Goal: Contribute content: Contribute content

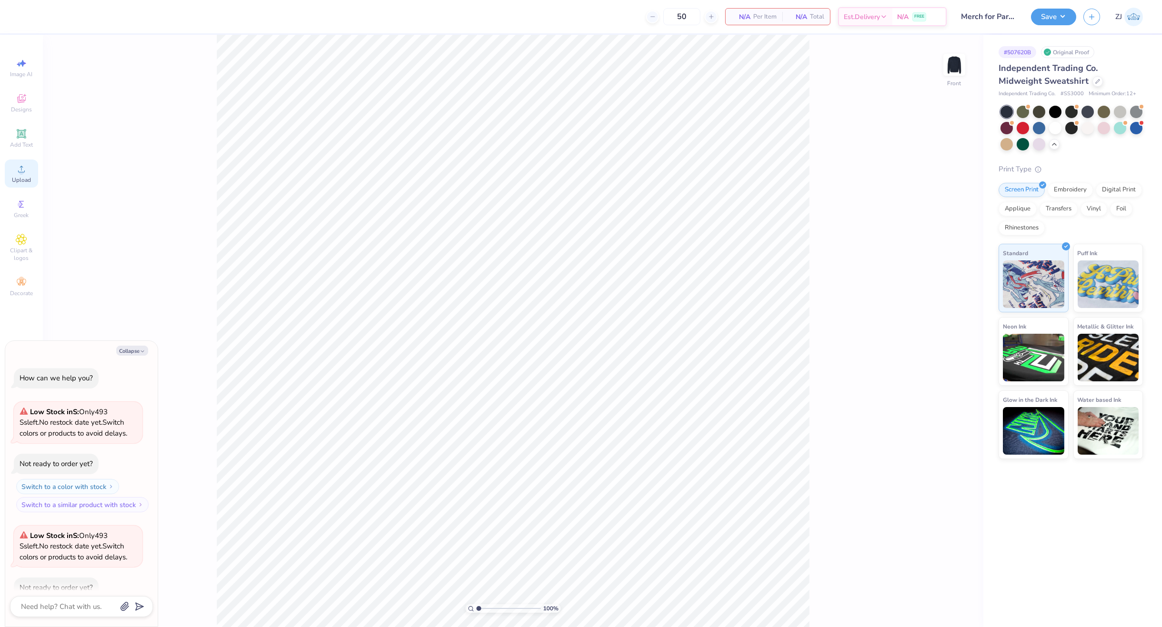
scroll to position [52, 0]
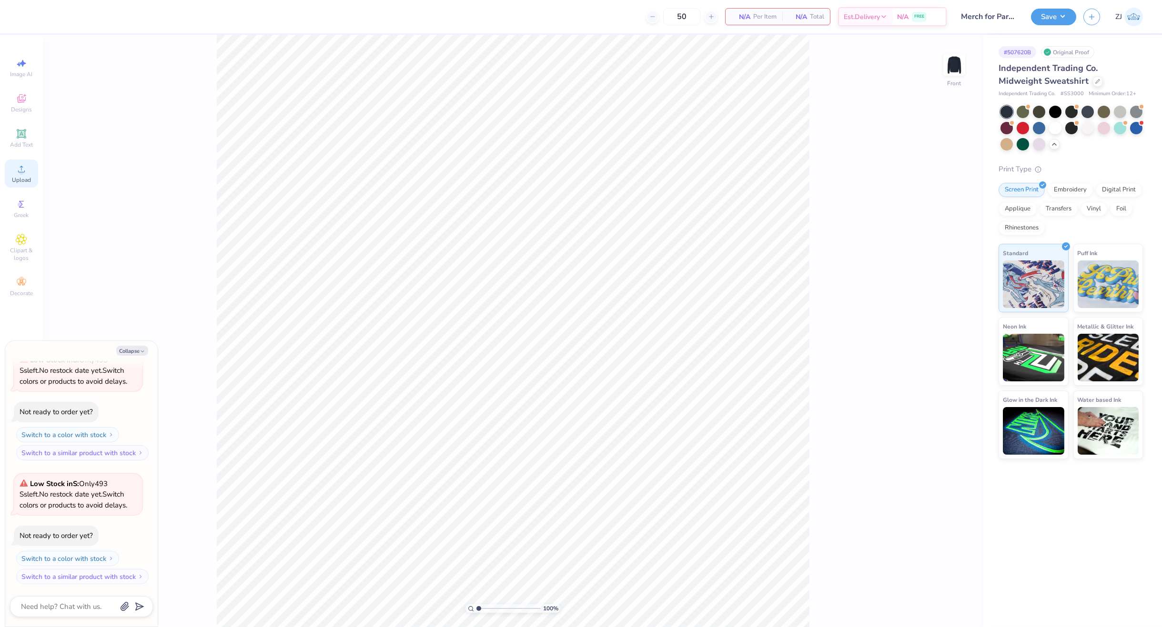
click at [10, 171] on div "Upload" at bounding box center [21, 174] width 33 height 28
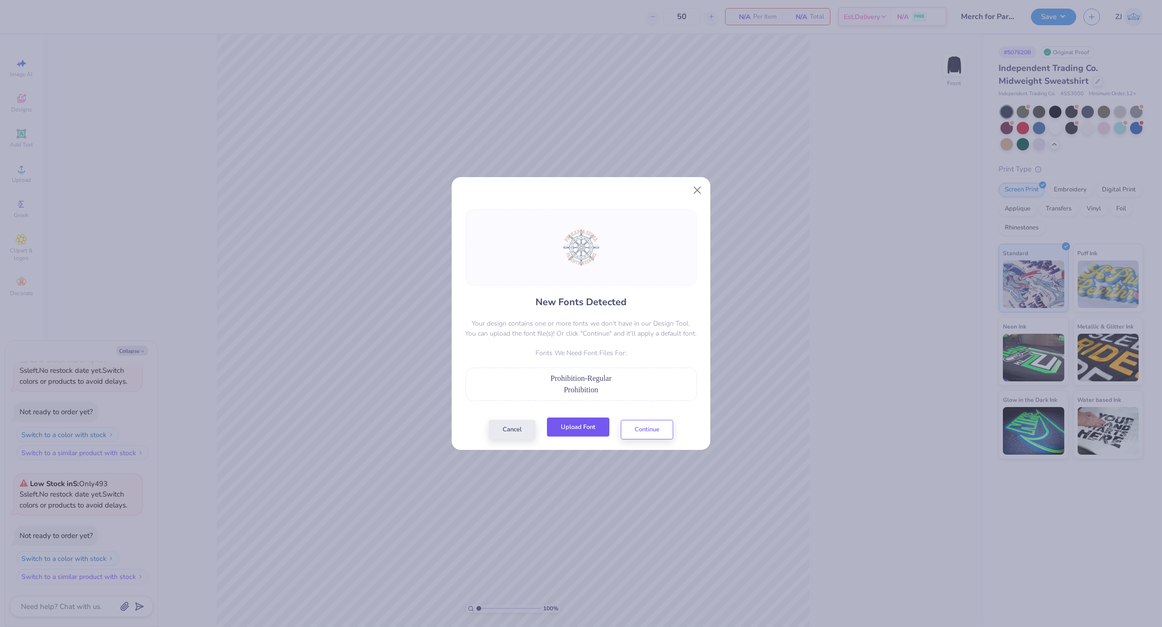
click at [592, 425] on button "Upload Font" at bounding box center [578, 428] width 62 height 20
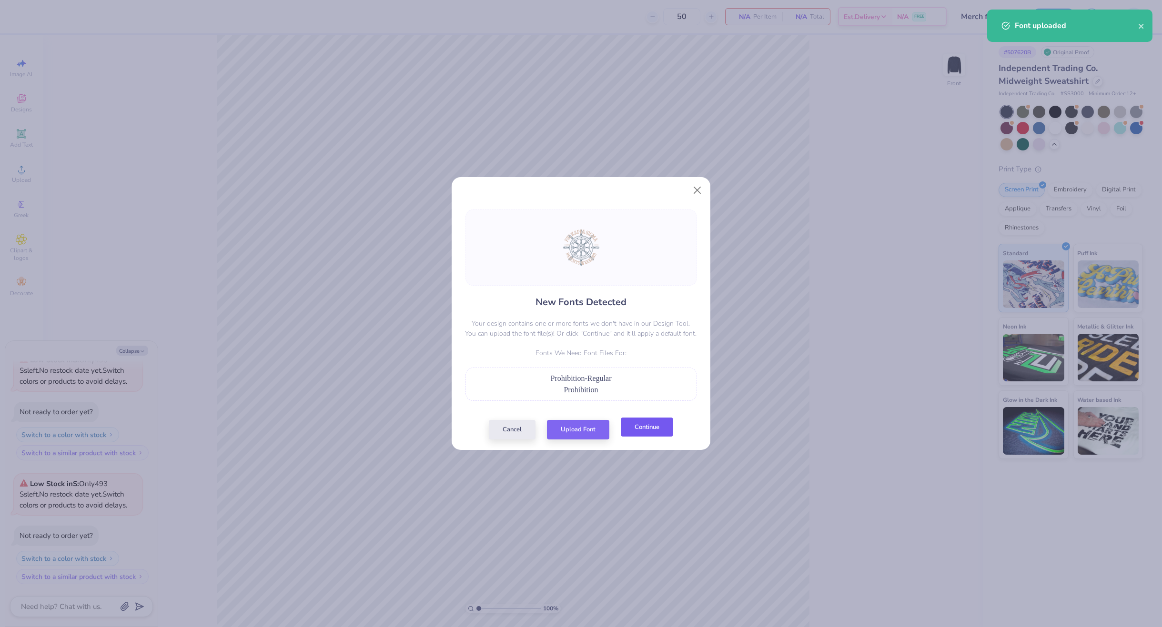
click at [651, 433] on button "Continue" at bounding box center [647, 428] width 52 height 20
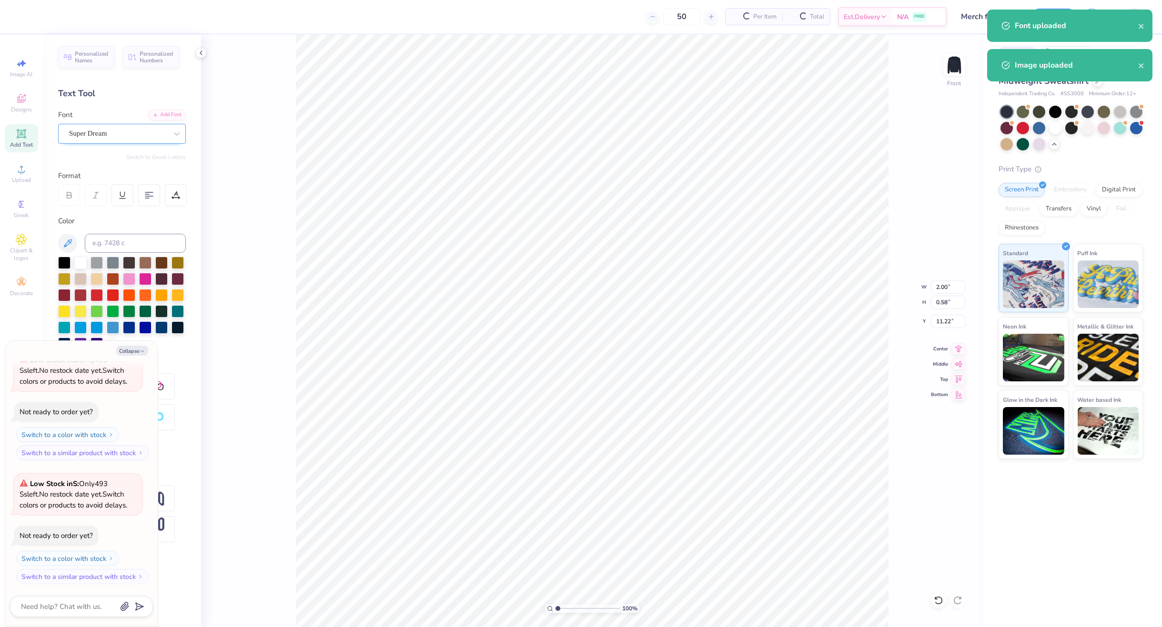
click at [126, 135] on div "Super Dream" at bounding box center [118, 133] width 100 height 15
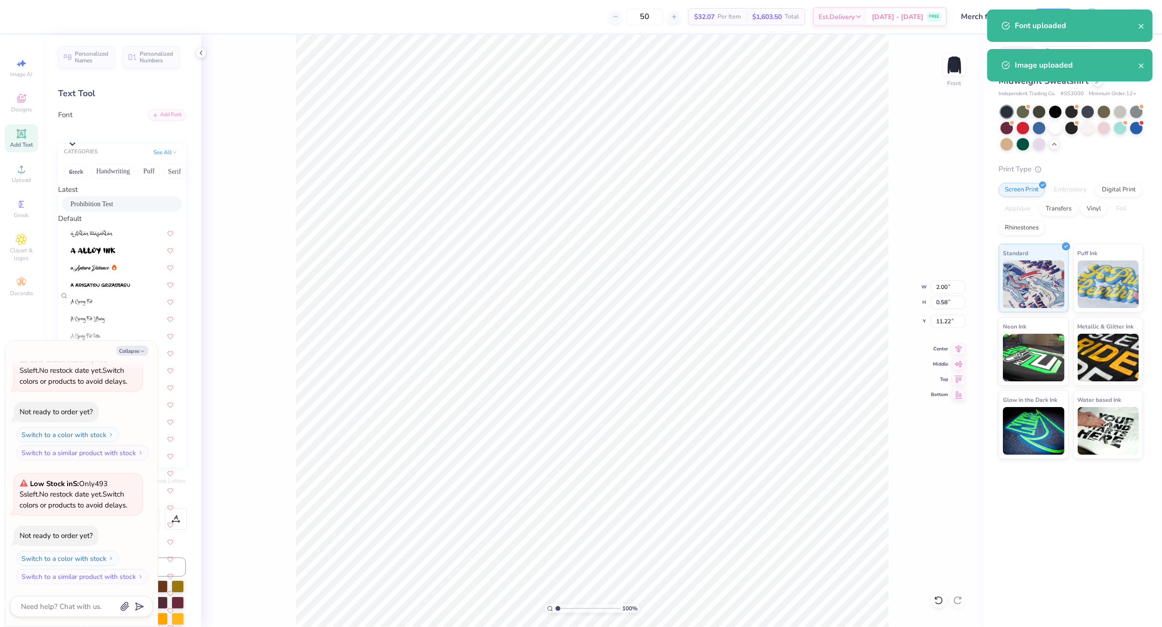
click at [105, 207] on span "Prohibition Test" at bounding box center [91, 204] width 42 height 10
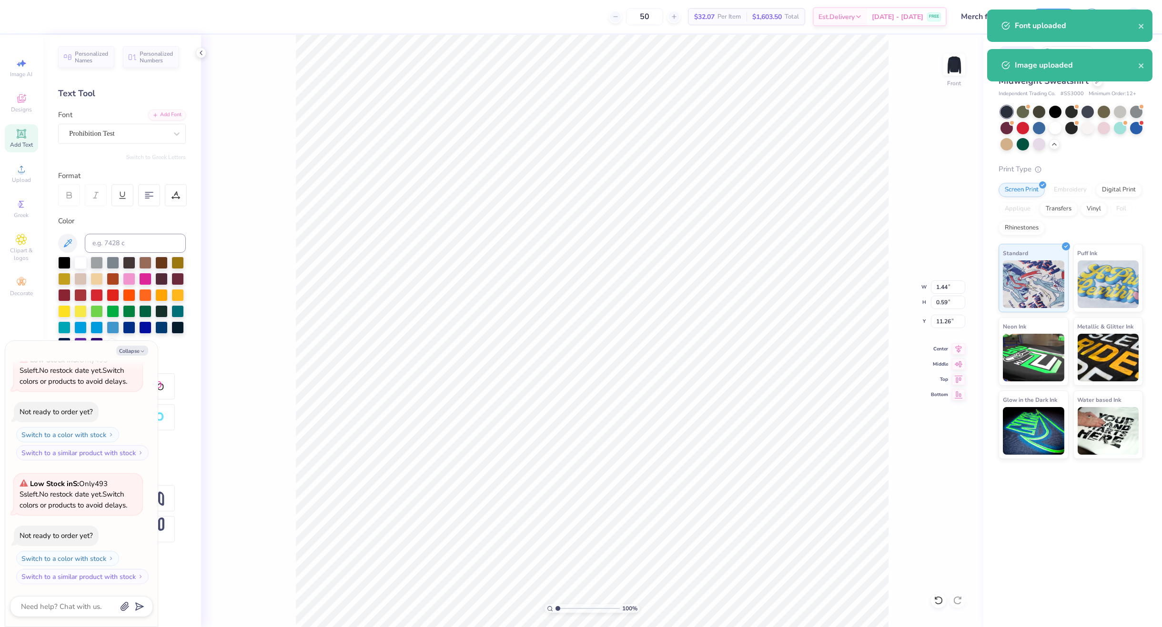
type textarea "x"
type input "1.44"
type input "0.59"
type input "11.26"
type textarea "x"
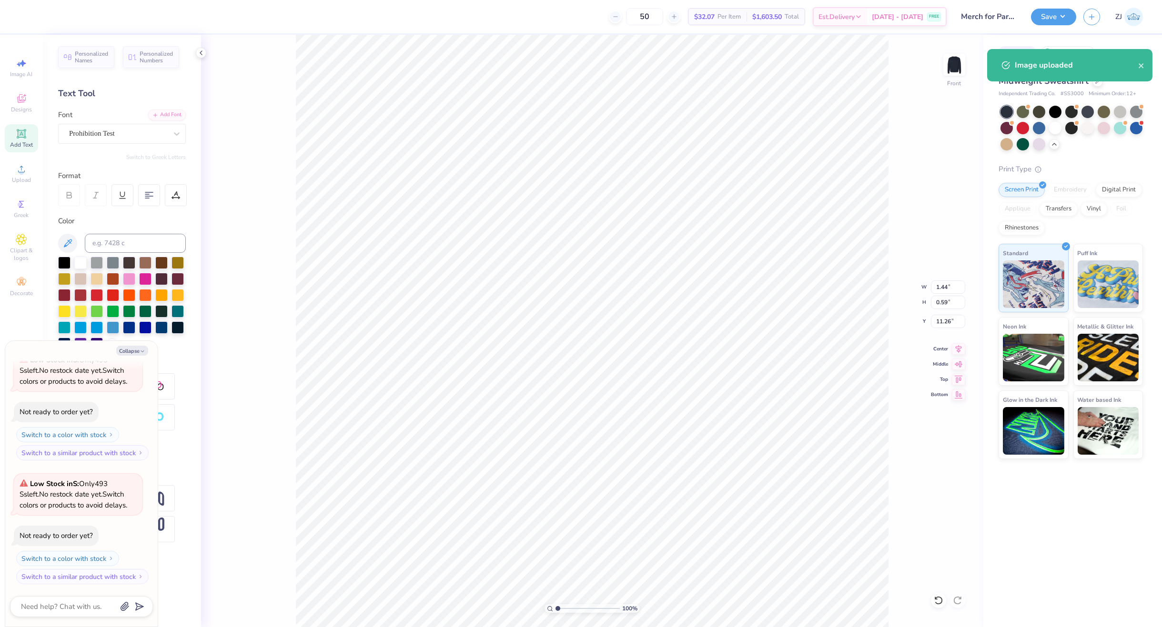
type input "2.10"
type input "0.60"
type input "11.22"
click at [122, 130] on div "Super Dream" at bounding box center [118, 133] width 100 height 15
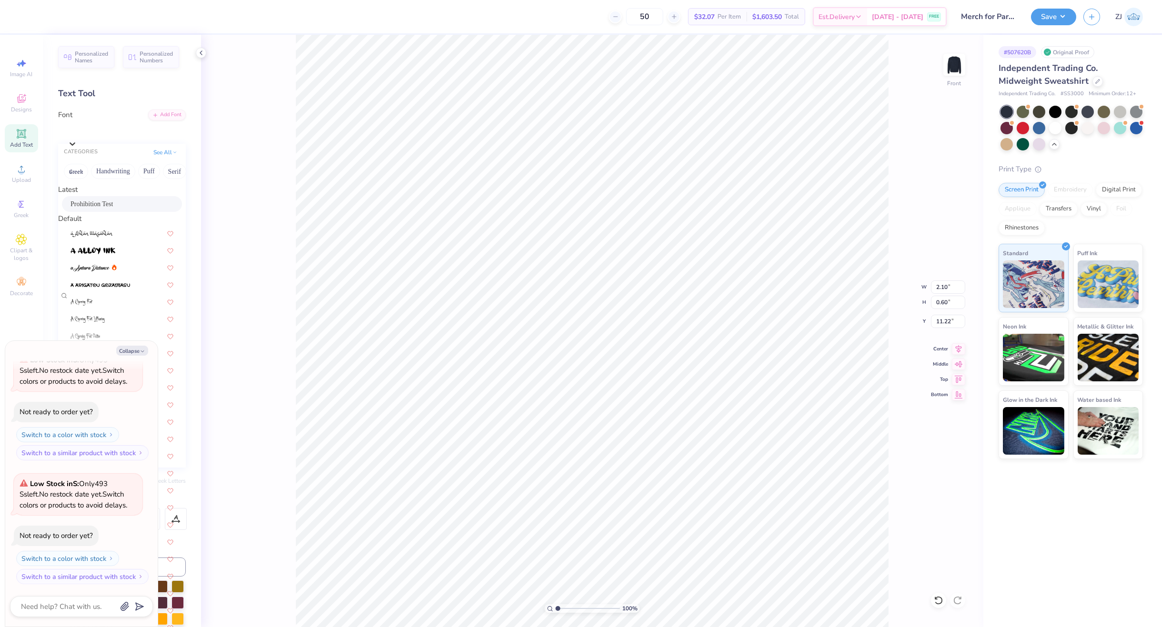
click at [95, 209] on span "Prohibition Test" at bounding box center [91, 204] width 42 height 10
type textarea "x"
type input "1.55"
type input "0.59"
type input "11.26"
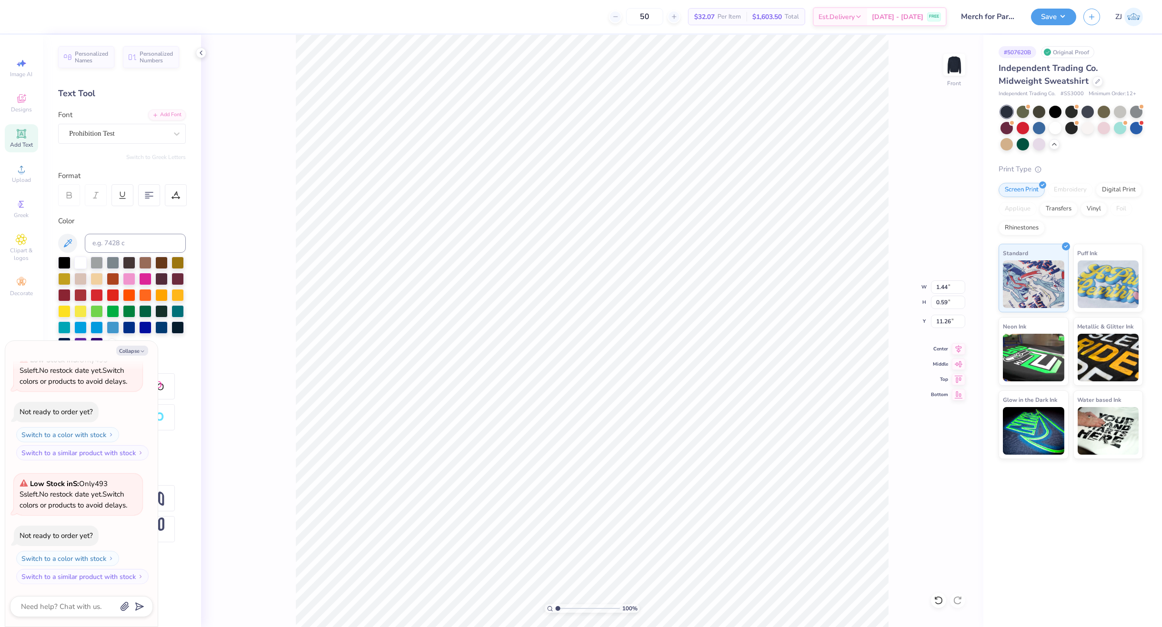
type textarea "x"
type input "13.73"
click at [960, 346] on icon at bounding box center [959, 347] width 6 height 8
type textarea "x"
click at [944, 287] on input "15.00" at bounding box center [948, 287] width 34 height 13
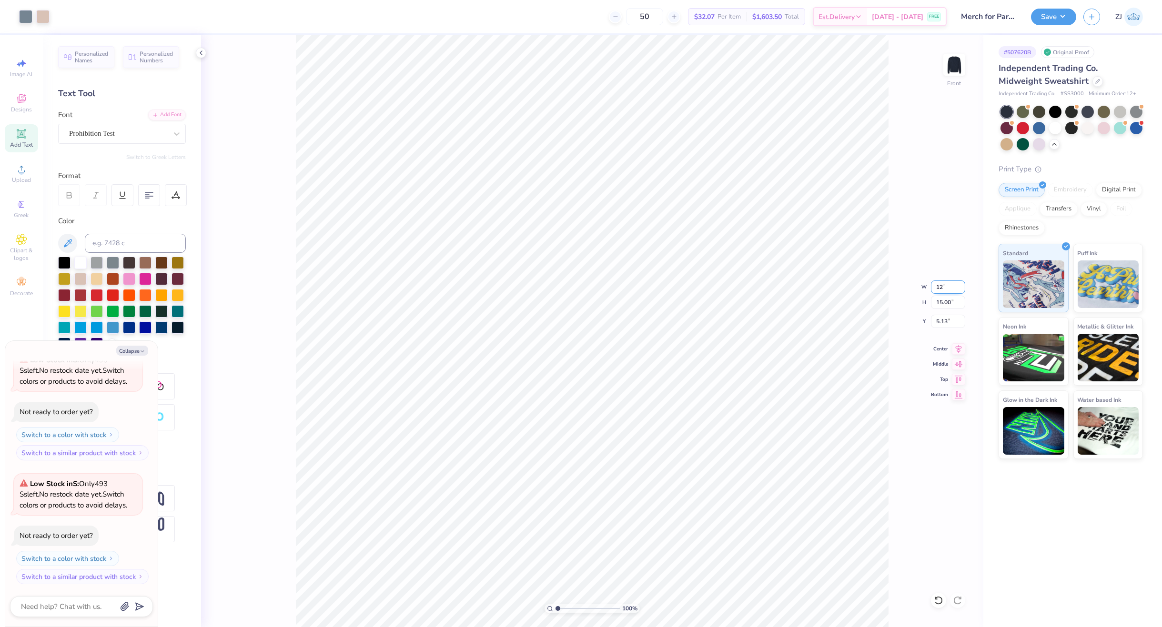
type input "12"
type textarea "x"
type input "12.00"
type input "6.62"
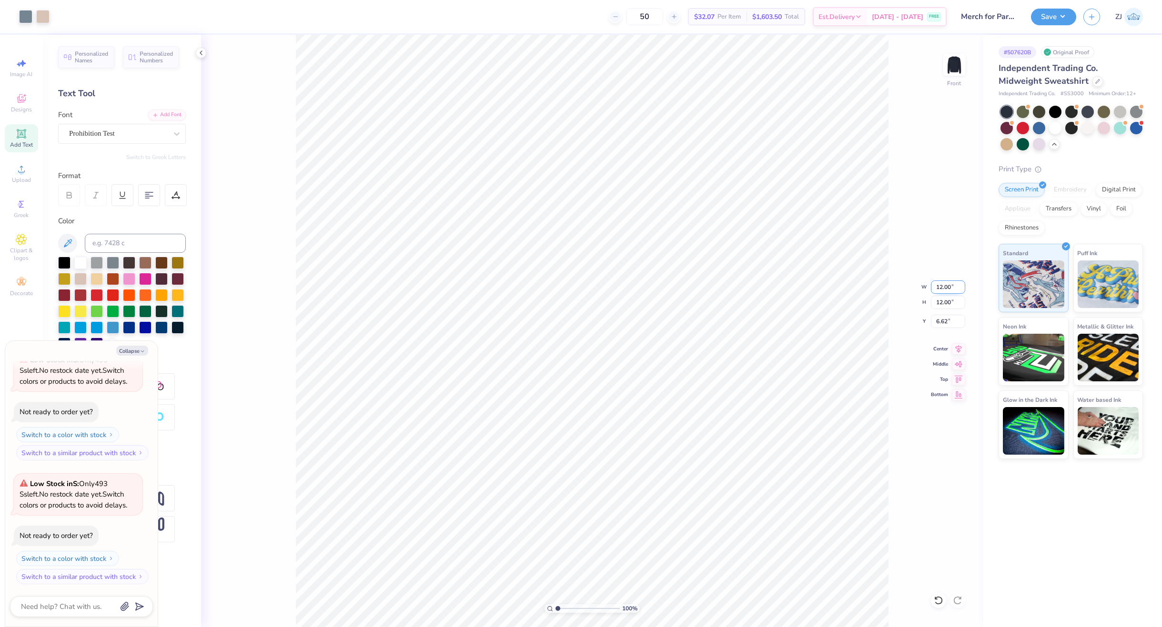
click at [946, 286] on input "12.00" at bounding box center [948, 287] width 34 height 13
type input "10"
type textarea "x"
type input "10.00"
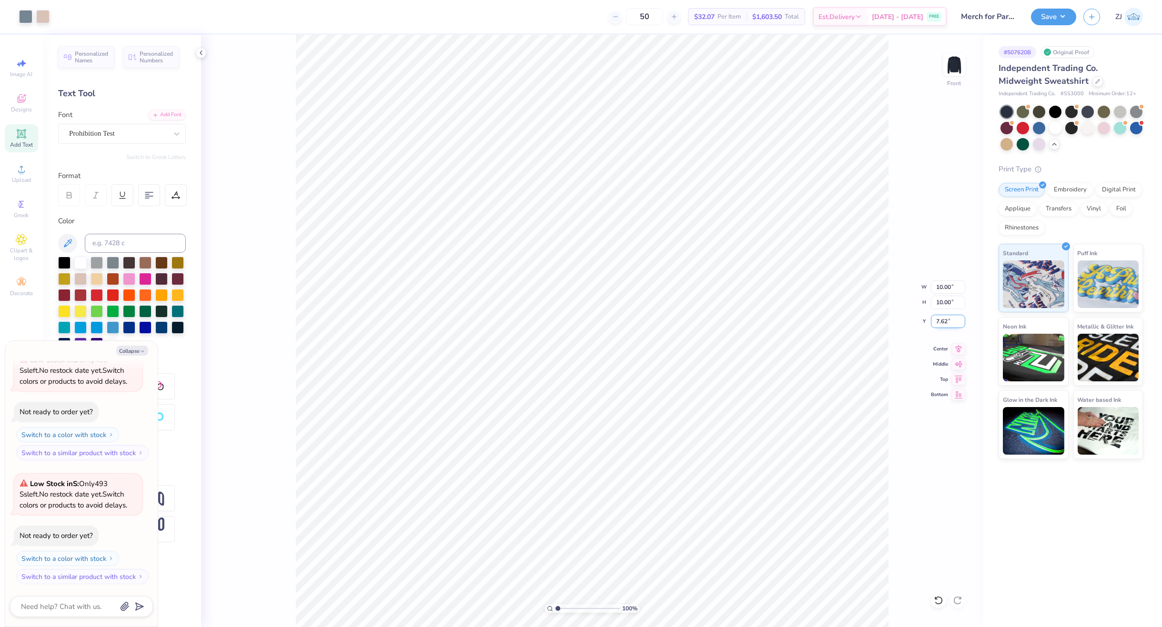
click at [946, 319] on input "7.62" at bounding box center [948, 321] width 34 height 13
type input "3"
type textarea "x"
type input "3.00"
click at [941, 325] on input "3.00" at bounding box center [948, 321] width 34 height 13
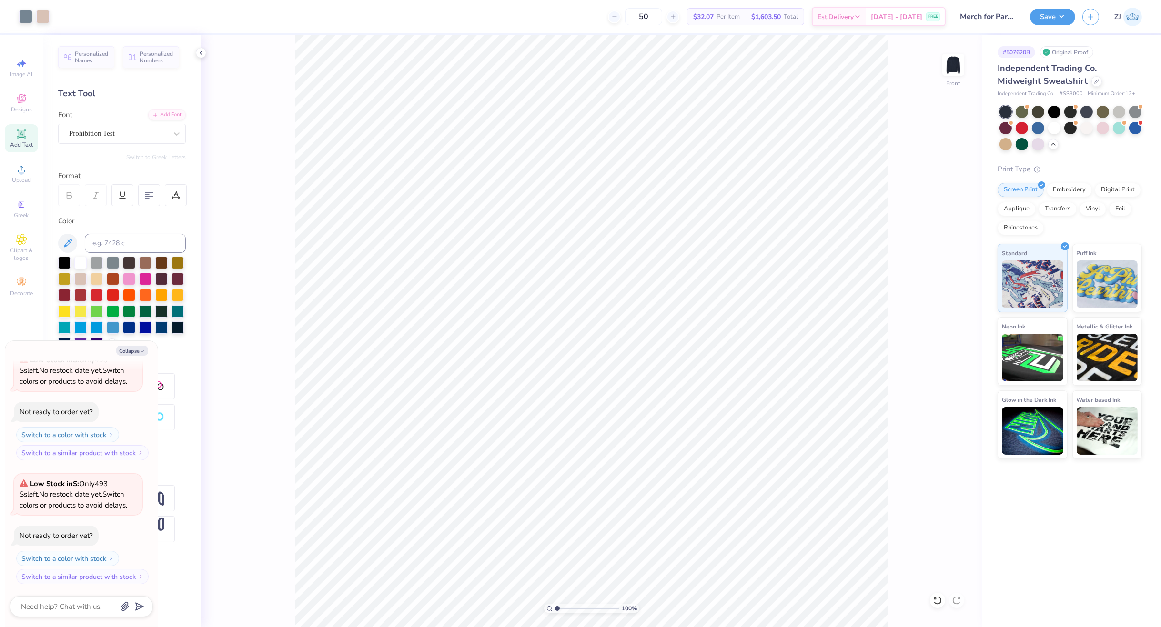
type textarea "x"
